Goal: Information Seeking & Learning: Learn about a topic

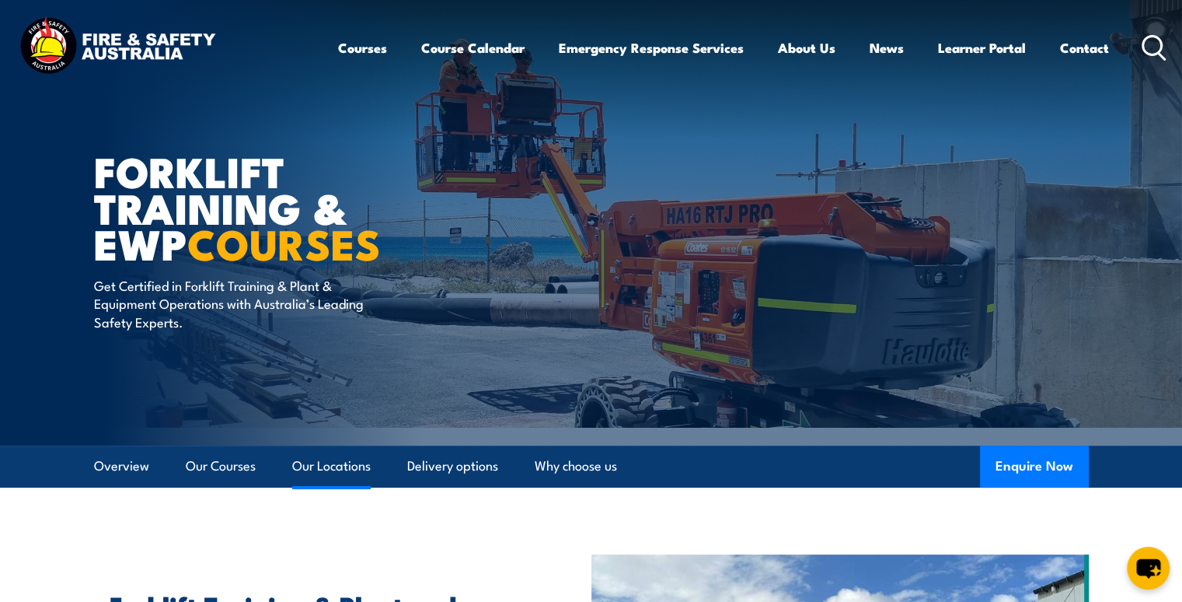
click at [311, 281] on link "Our Locations" at bounding box center [331, 465] width 79 height 41
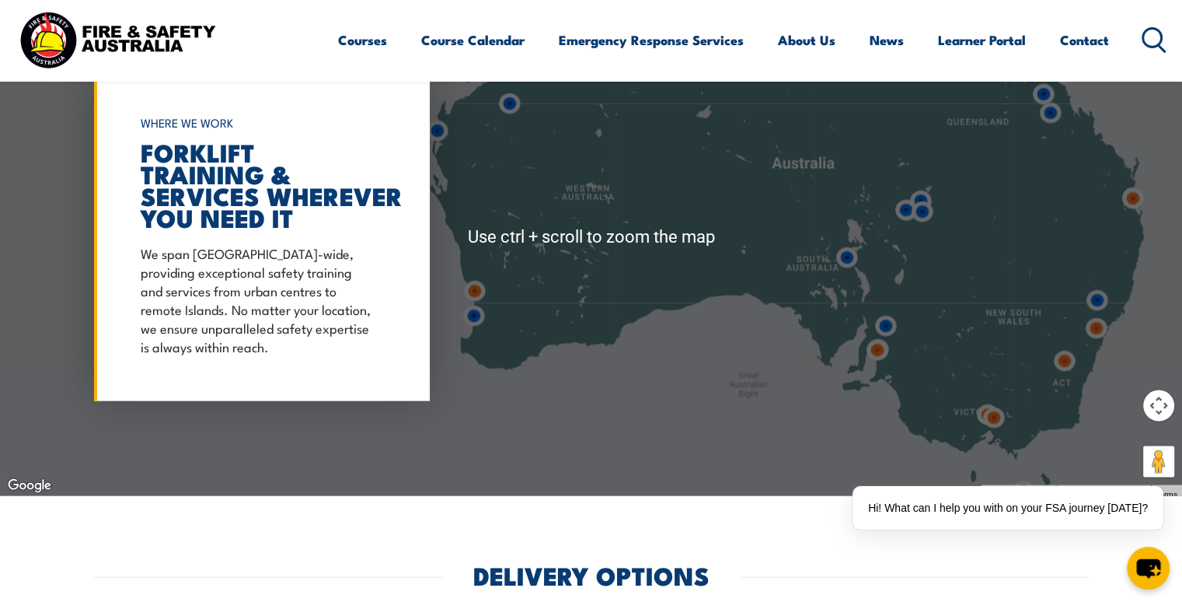
scroll to position [3031, 0]
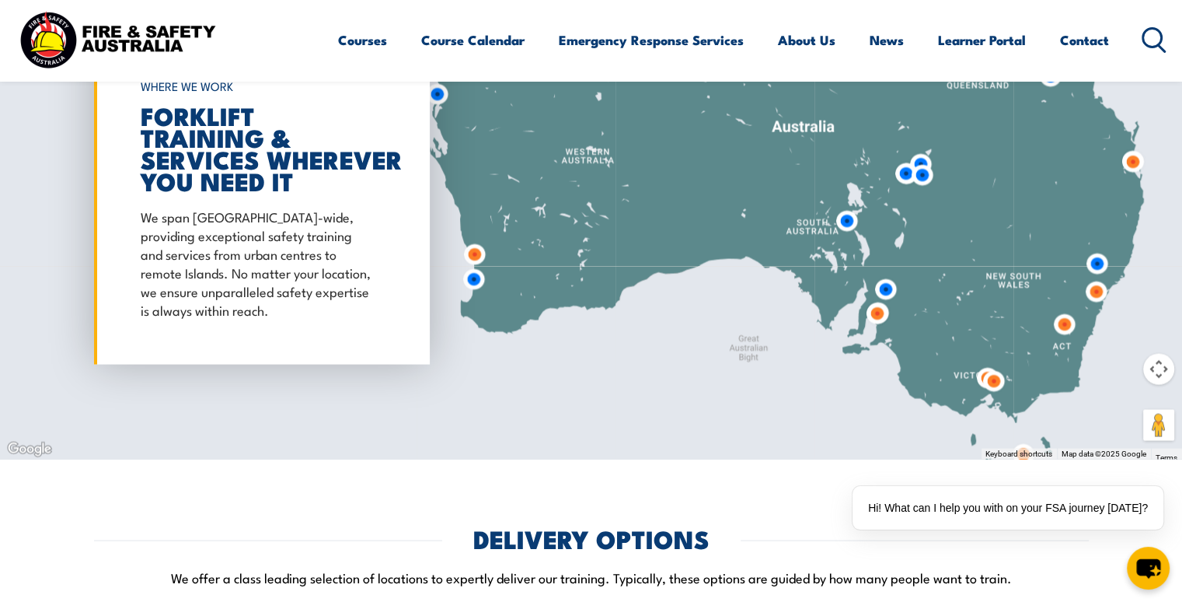
click at [897, 281] on img at bounding box center [993, 381] width 29 height 29
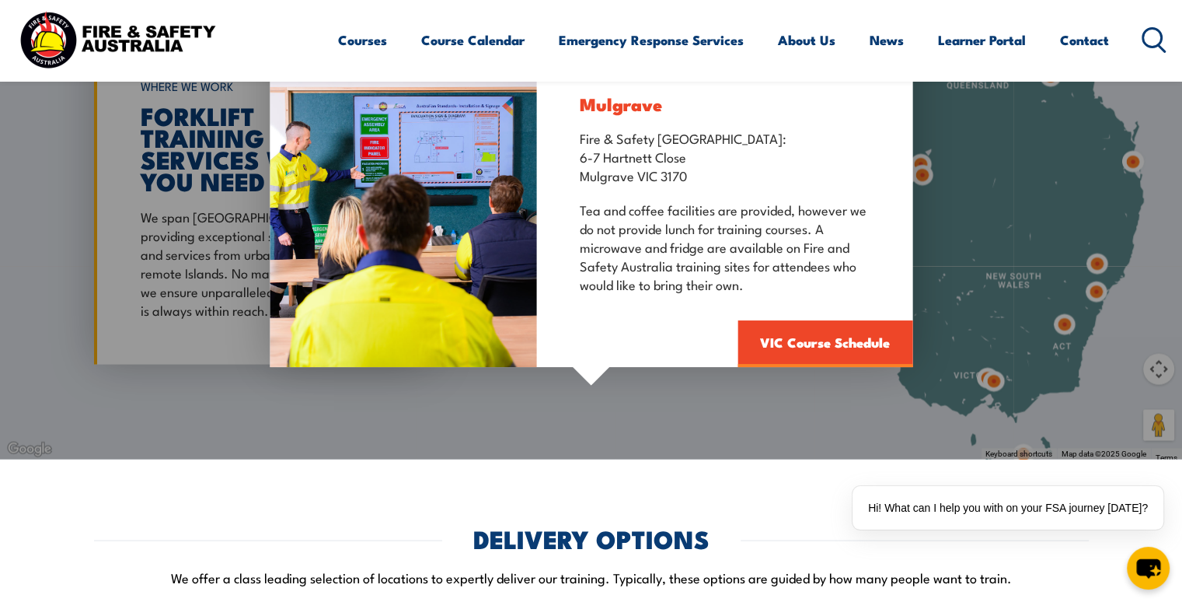
click at [897, 281] on div "Mulgrave Fire & Safety [GEOGRAPHIC_DATA]: [STREET_ADDRESS][PERSON_NAME] Tea and…" at bounding box center [591, 201] width 1182 height 518
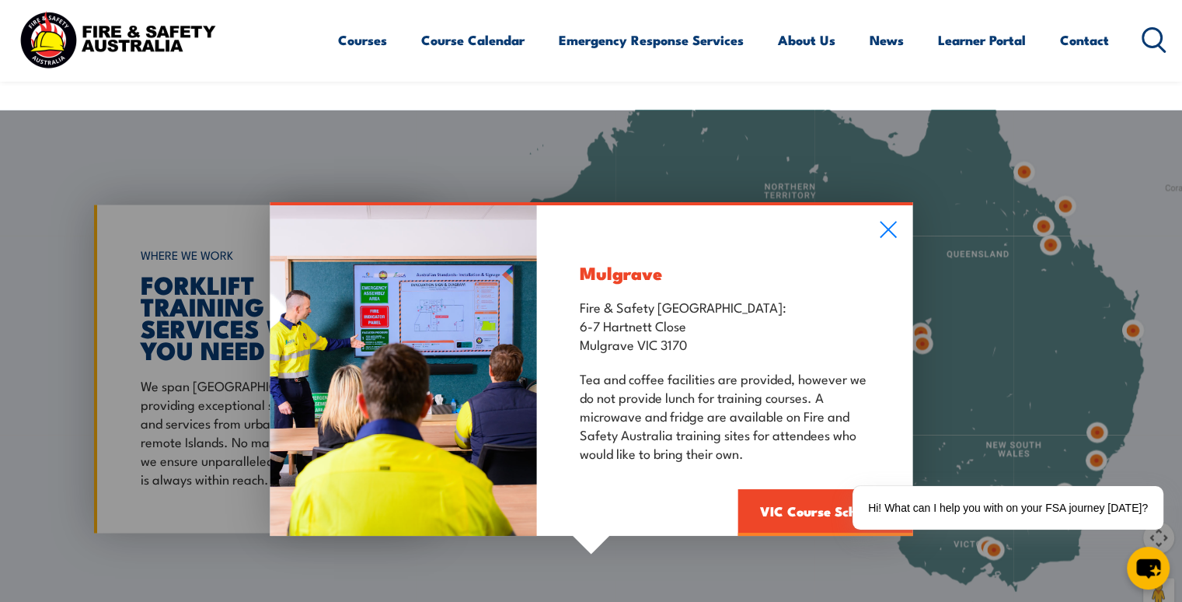
scroll to position [2798, 0]
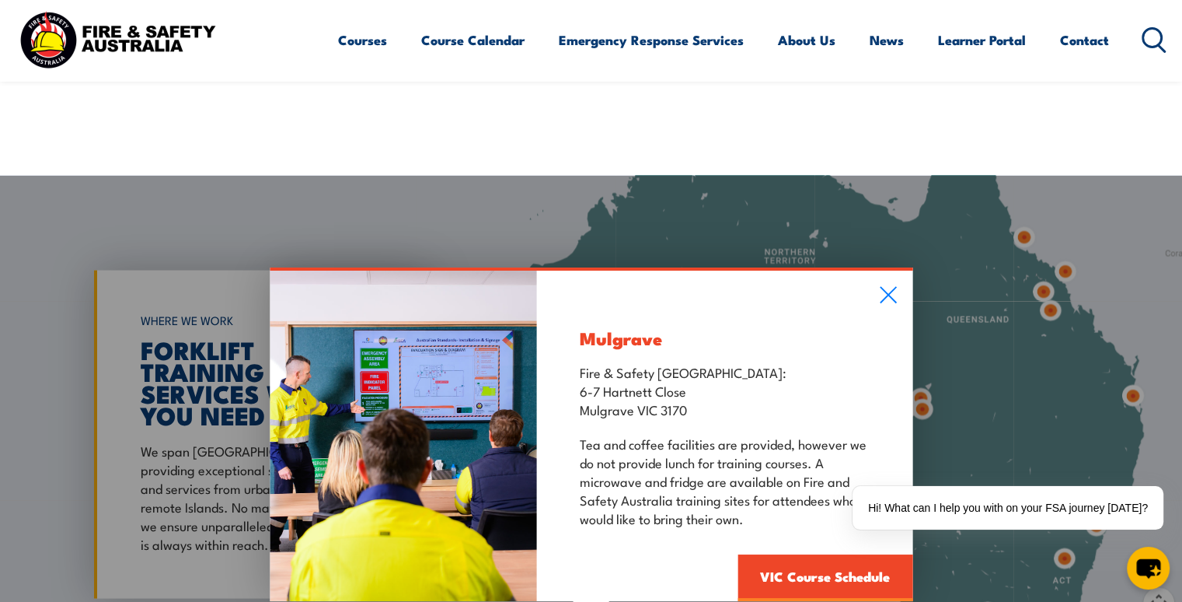
click at [897, 281] on div "Mulgrave Fire & Safety [GEOGRAPHIC_DATA]: [STREET_ADDRESS][PERSON_NAME] Tea and…" at bounding box center [591, 434] width 1182 height 518
click at [897, 276] on div "Mulgrave Fire & Safety [GEOGRAPHIC_DATA]: [STREET_ADDRESS][PERSON_NAME] Tea and…" at bounding box center [591, 434] width 1182 height 518
click at [889, 281] on icon at bounding box center [888, 295] width 16 height 16
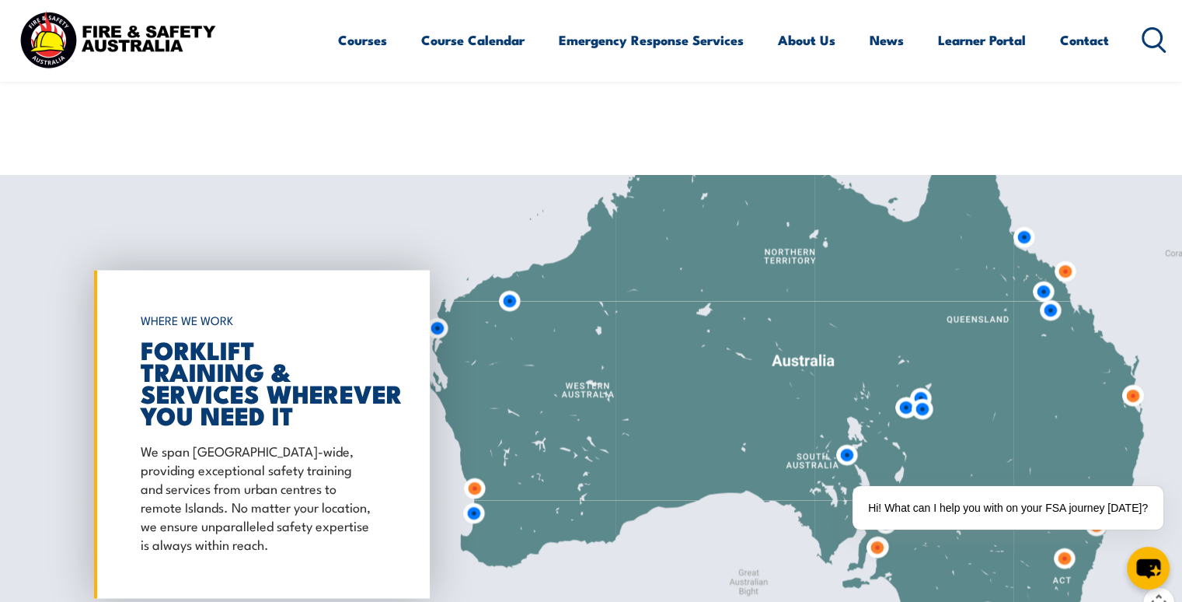
click at [897, 281] on div at bounding box center [591, 434] width 1182 height 518
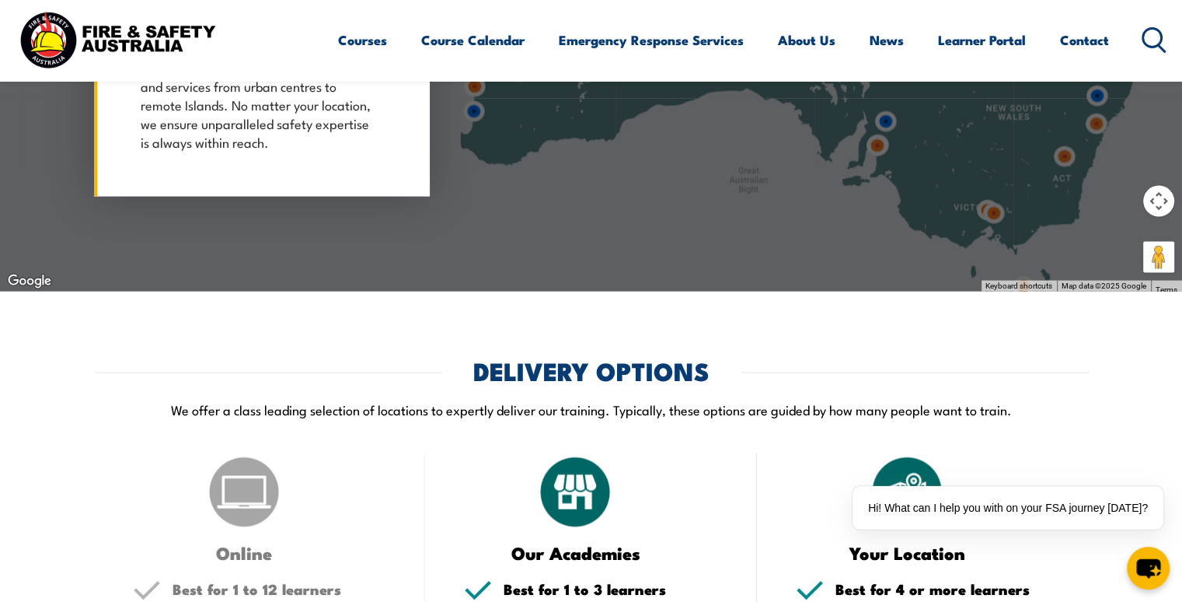
scroll to position [3109, 0]
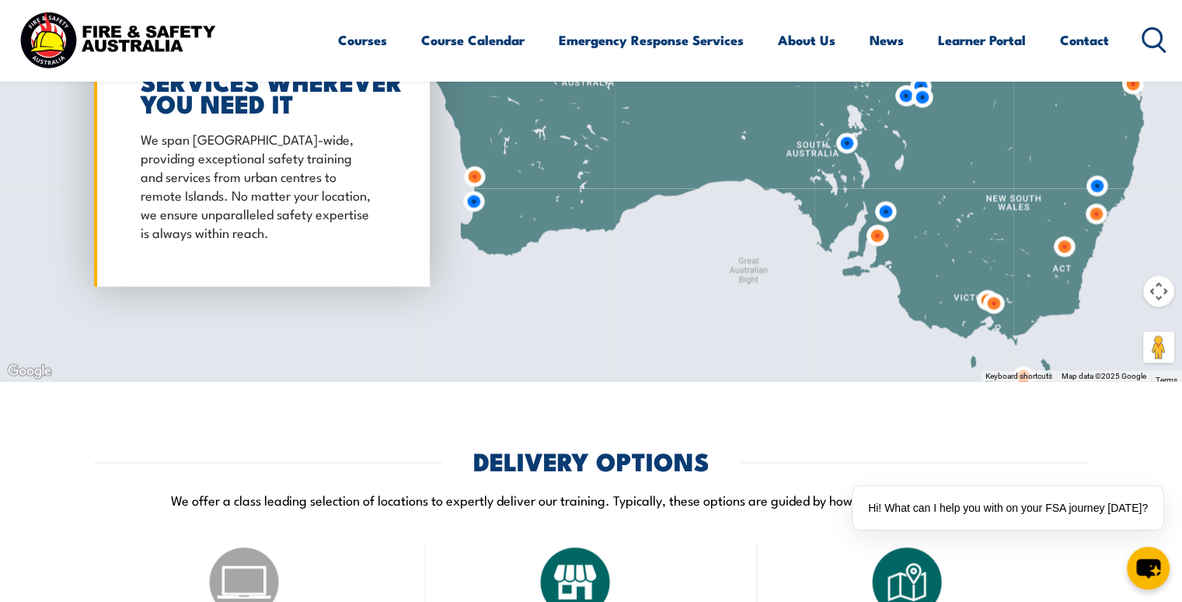
click at [897, 281] on img at bounding box center [993, 303] width 29 height 29
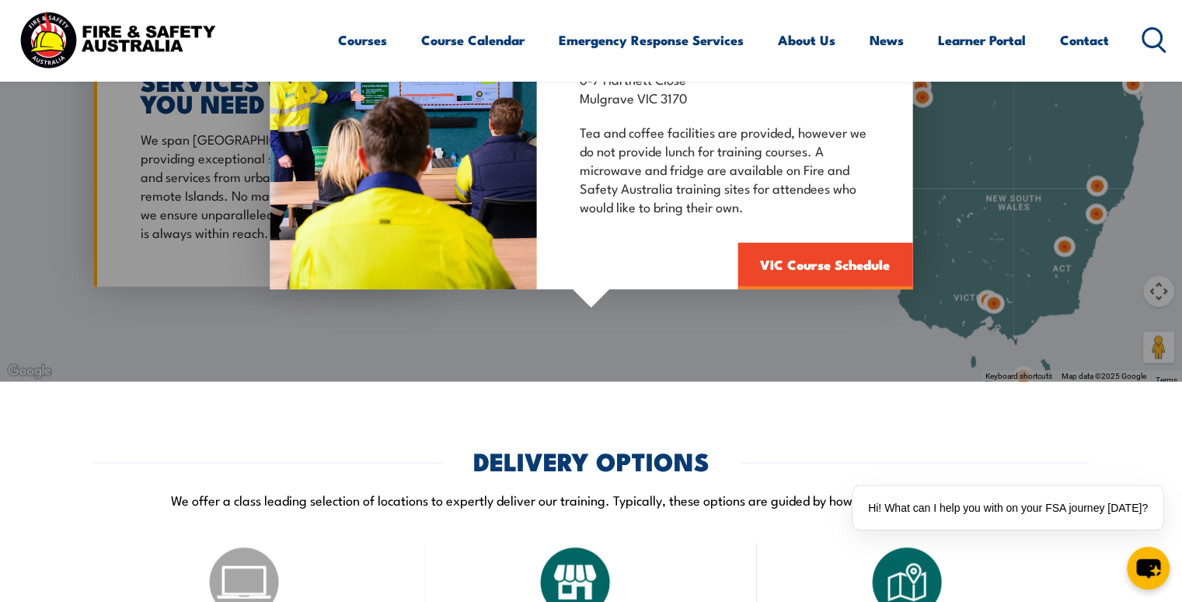
click at [897, 281] on div "Mulgrave Fire & Safety [GEOGRAPHIC_DATA]: [STREET_ADDRESS][PERSON_NAME] Tea and…" at bounding box center [591, 123] width 1182 height 518
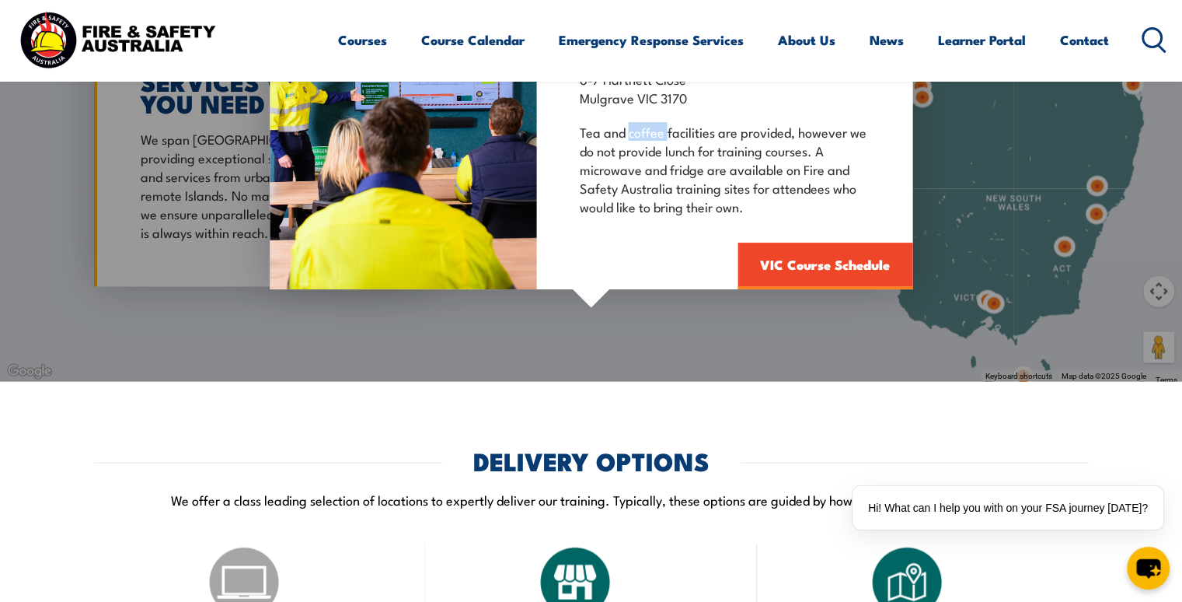
click at [897, 281] on div "Mulgrave Fire & Safety [GEOGRAPHIC_DATA]: [STREET_ADDRESS][PERSON_NAME] Tea and…" at bounding box center [591, 123] width 1182 height 518
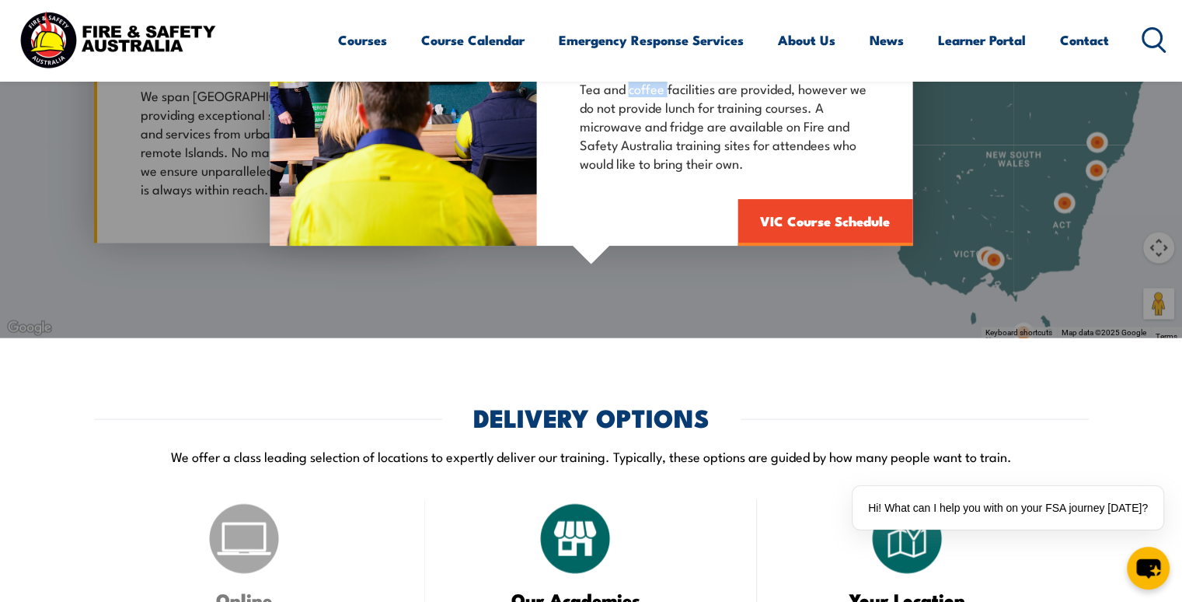
scroll to position [3265, 0]
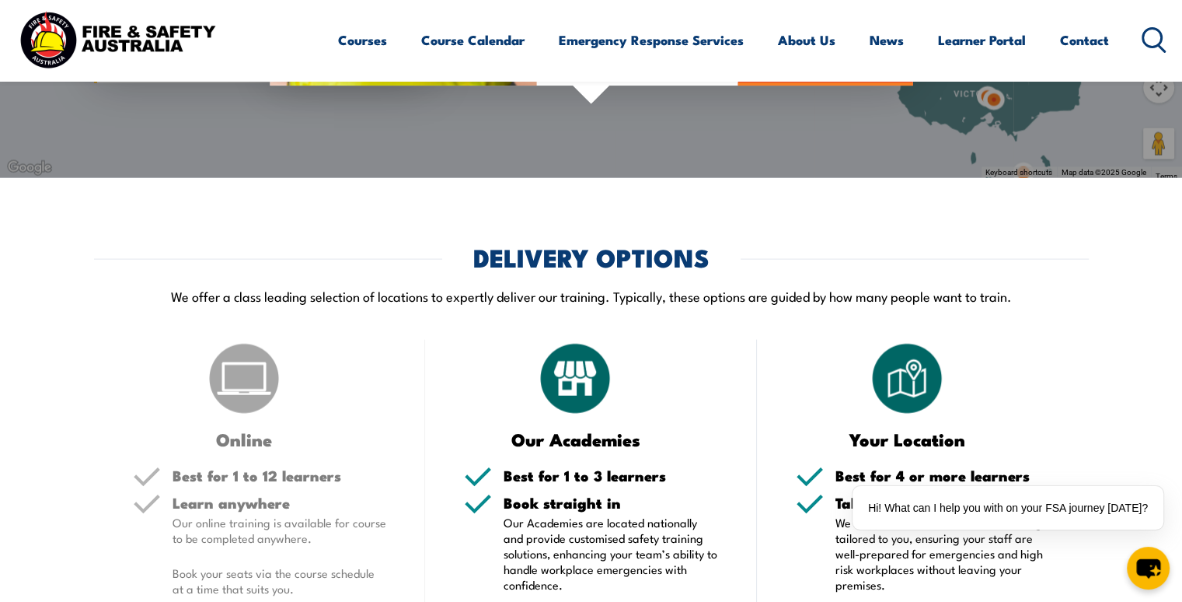
scroll to position [3187, 0]
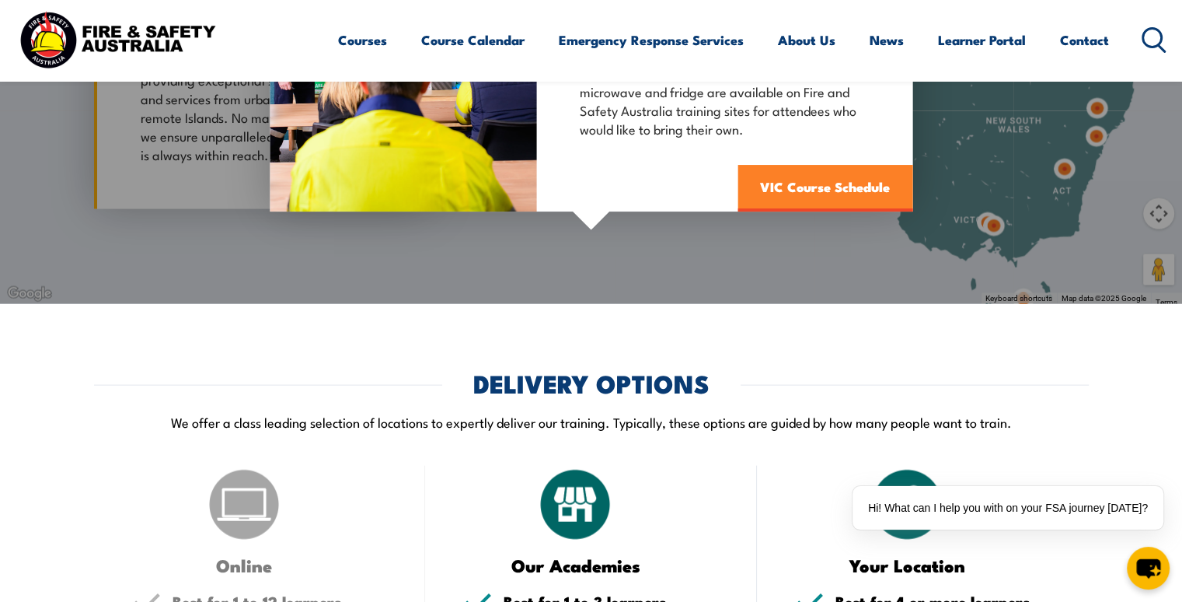
click at [814, 184] on link "VIC Course Schedule" at bounding box center [825, 189] width 175 height 47
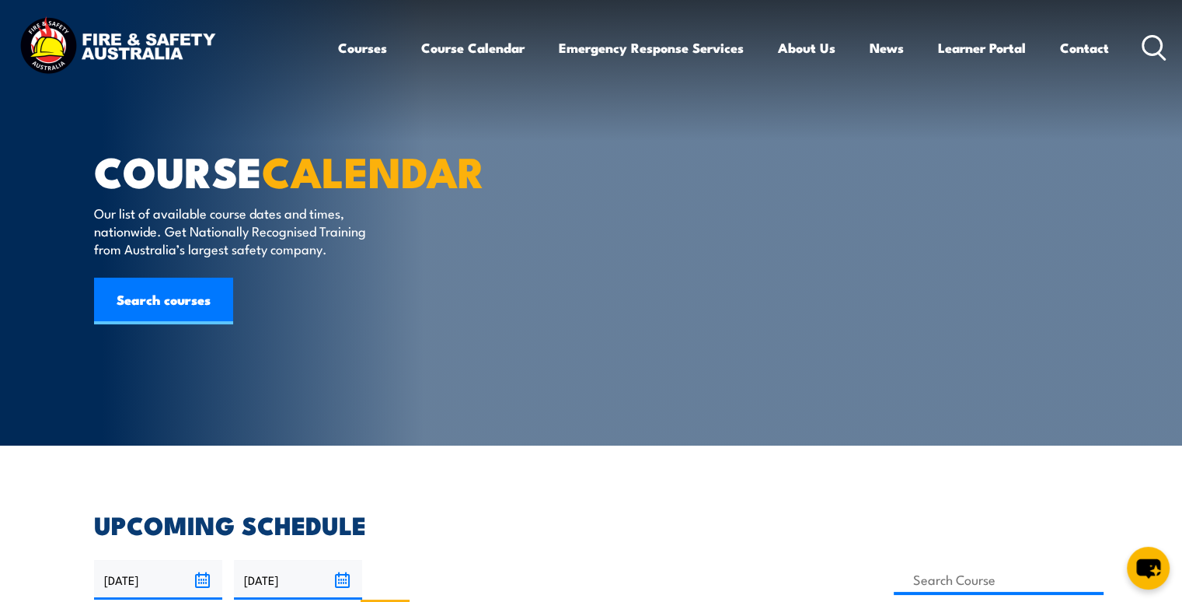
click at [410, 599] on label "VIC" at bounding box center [385, 614] width 49 height 30
click at [407, 599] on input "VIC" at bounding box center [401, 604] width 10 height 10
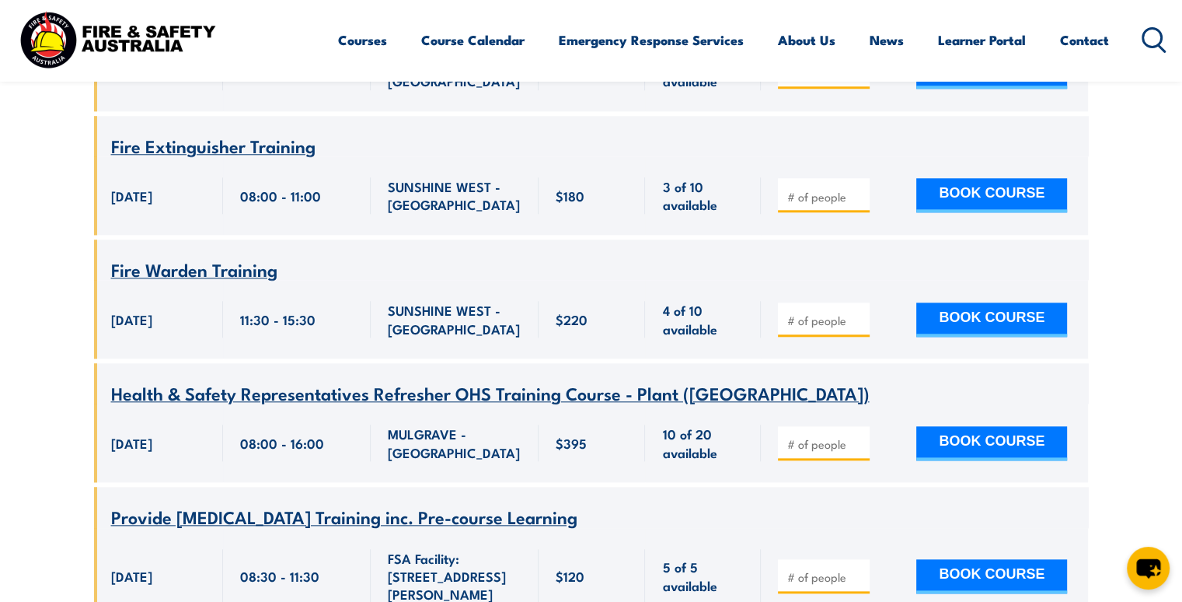
scroll to position [1088, 0]
